Goal: Task Accomplishment & Management: Complete application form

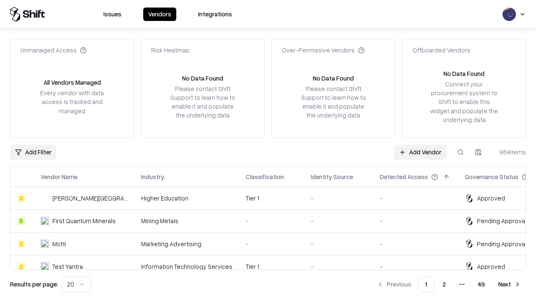
click at [420, 152] on link "Add Vendor" at bounding box center [420, 151] width 52 height 15
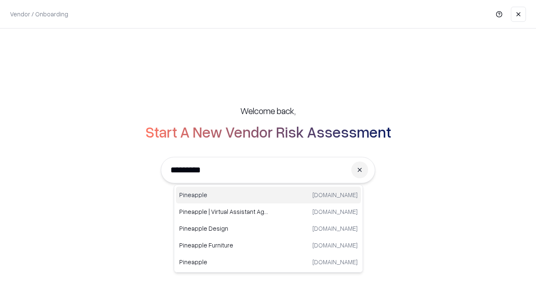
click at [268, 195] on div "Pineapple [DOMAIN_NAME]" at bounding box center [268, 194] width 185 height 17
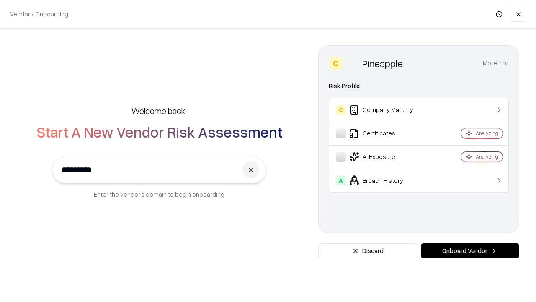
type input "*********"
click at [470, 250] on button "Onboard Vendor" at bounding box center [470, 250] width 98 height 15
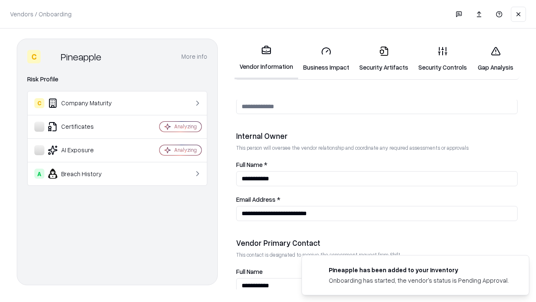
scroll to position [434, 0]
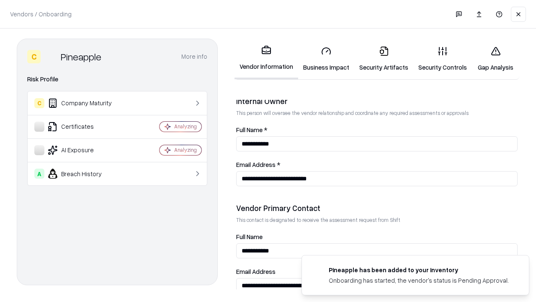
click at [326, 59] on link "Business Impact" at bounding box center [326, 58] width 56 height 39
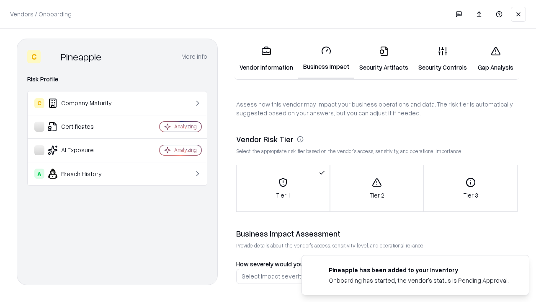
click at [495, 59] on link "Gap Analysis" at bounding box center [495, 58] width 47 height 39
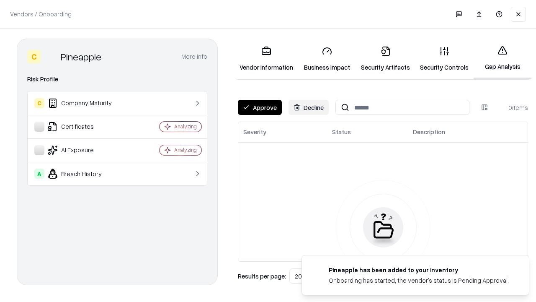
click at [260, 107] on button "Approve" at bounding box center [260, 107] width 44 height 15
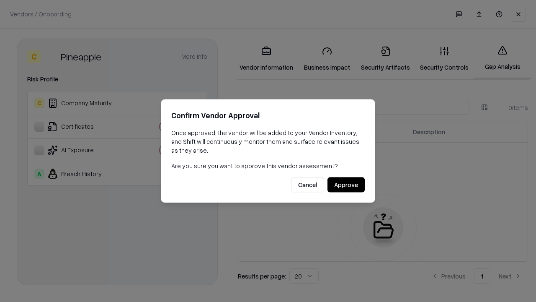
click at [346, 184] on button "Approve" at bounding box center [346, 184] width 37 height 15
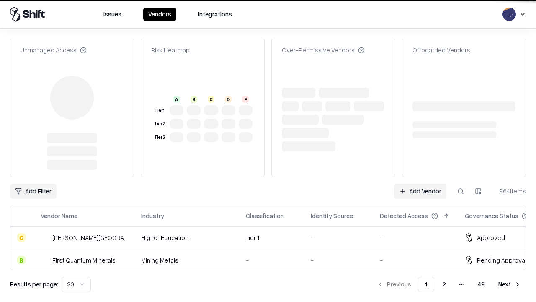
type input "*********"
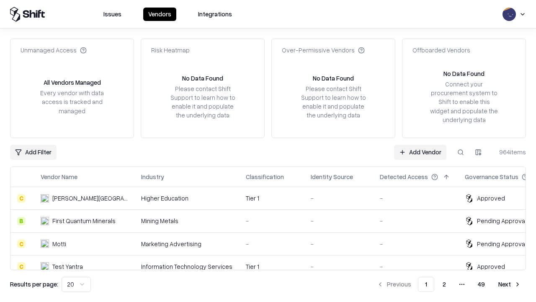
click at [420, 152] on link "Add Vendor" at bounding box center [420, 151] width 52 height 15
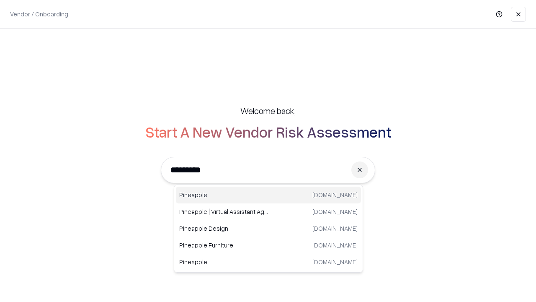
click at [268, 195] on div "Pineapple [DOMAIN_NAME]" at bounding box center [268, 194] width 185 height 17
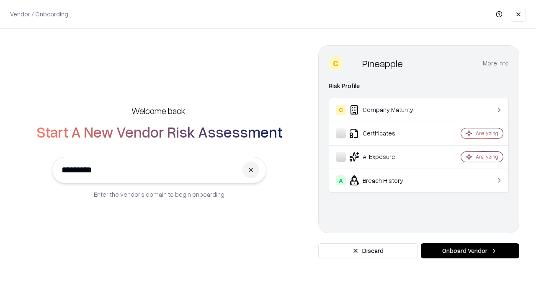
type input "*********"
click at [470, 250] on button "Onboard Vendor" at bounding box center [470, 250] width 98 height 15
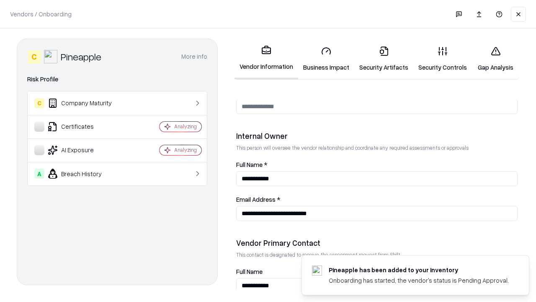
scroll to position [434, 0]
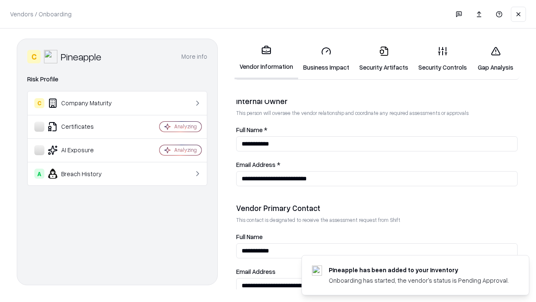
click at [495, 59] on link "Gap Analysis" at bounding box center [495, 58] width 47 height 39
